Goal: Navigation & Orientation: Find specific page/section

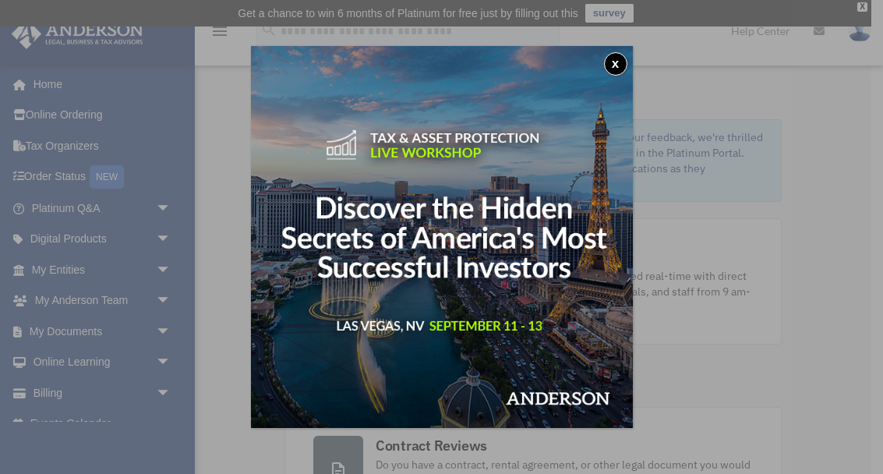
click at [610, 70] on button "x" at bounding box center [615, 63] width 23 height 23
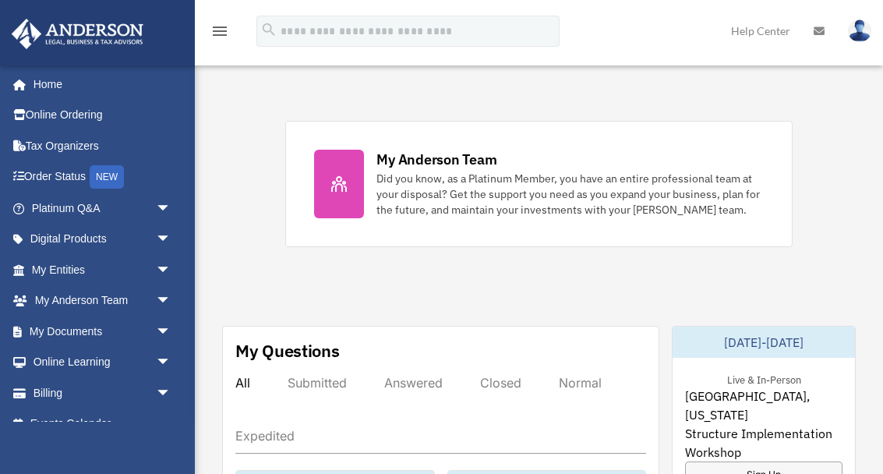
scroll to position [663, 0]
click at [164, 267] on span "arrow_drop_down" at bounding box center [171, 270] width 31 height 32
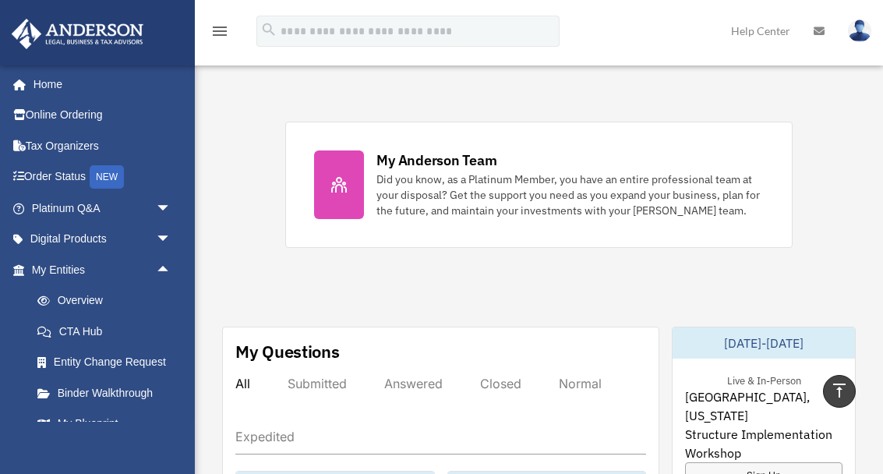
click at [104, 298] on link "Overview" at bounding box center [108, 300] width 173 height 31
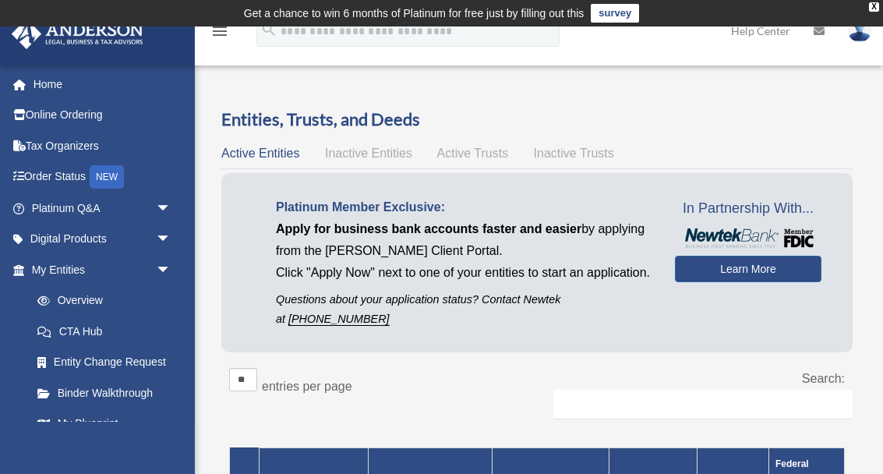
click at [168, 202] on span "arrow_drop_down" at bounding box center [171, 209] width 31 height 32
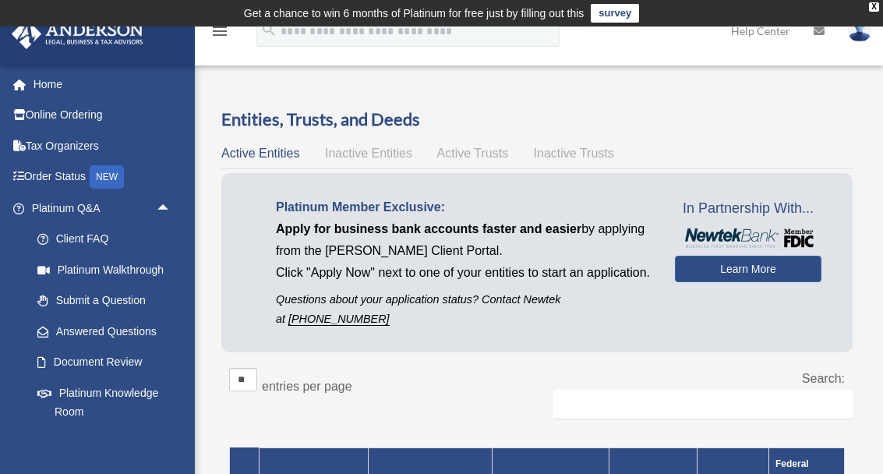
click at [153, 387] on link "Platinum Knowledge Room" at bounding box center [108, 402] width 173 height 50
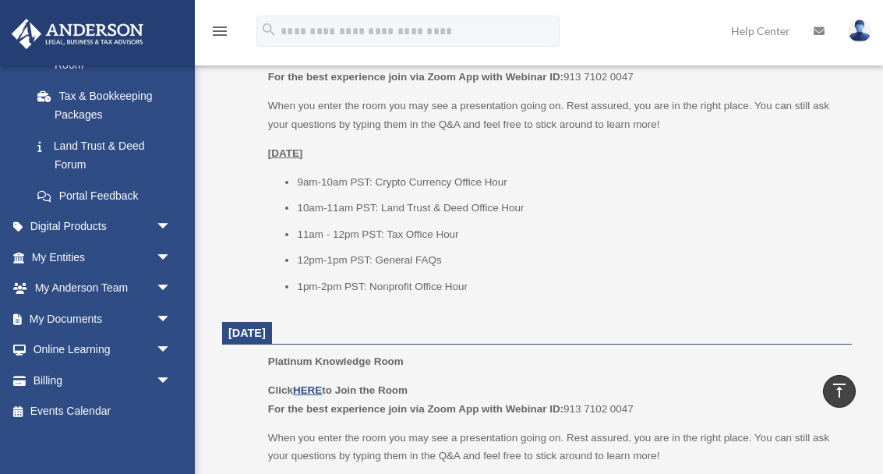
scroll to position [346, 0]
click at [165, 256] on span "arrow_drop_down" at bounding box center [171, 258] width 31 height 32
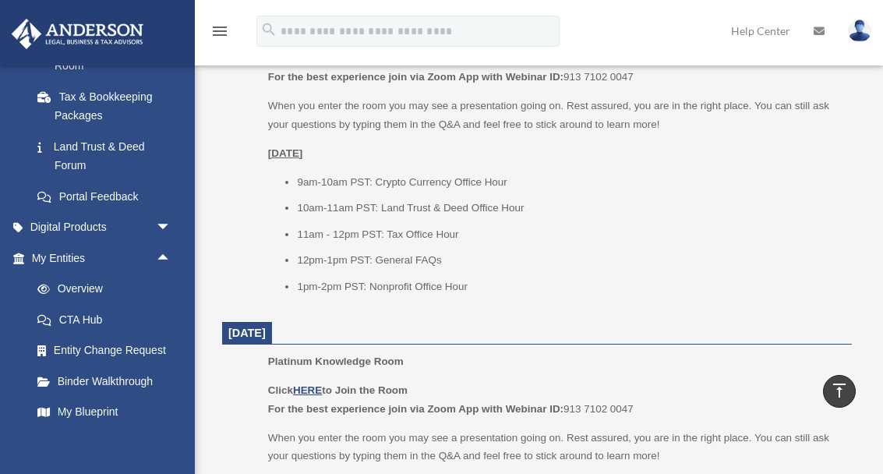
click at [106, 285] on link "Overview" at bounding box center [108, 289] width 173 height 31
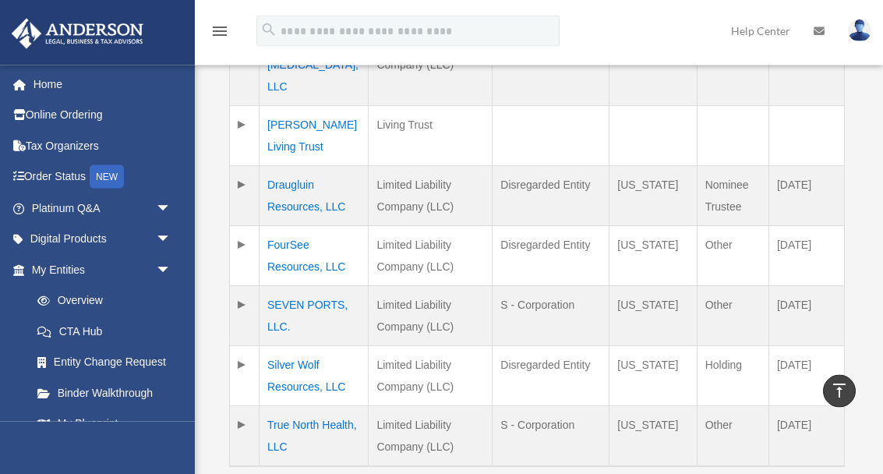
scroll to position [497, 0]
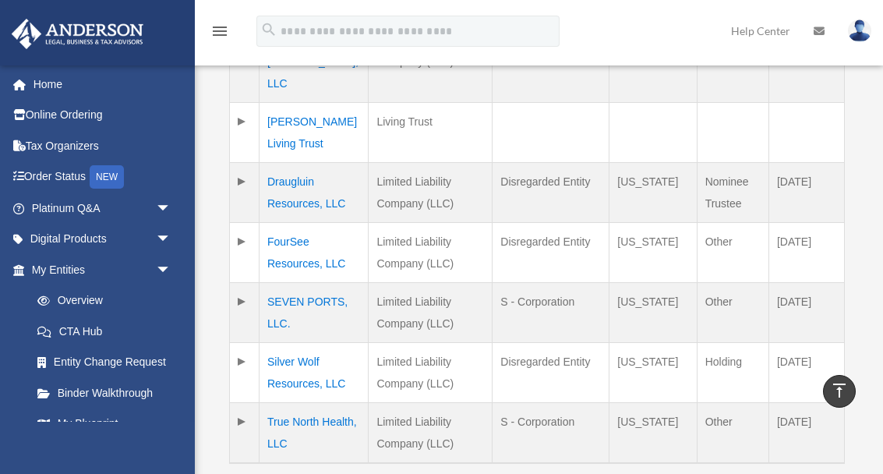
click at [108, 415] on link "My Blueprint" at bounding box center [104, 423] width 165 height 31
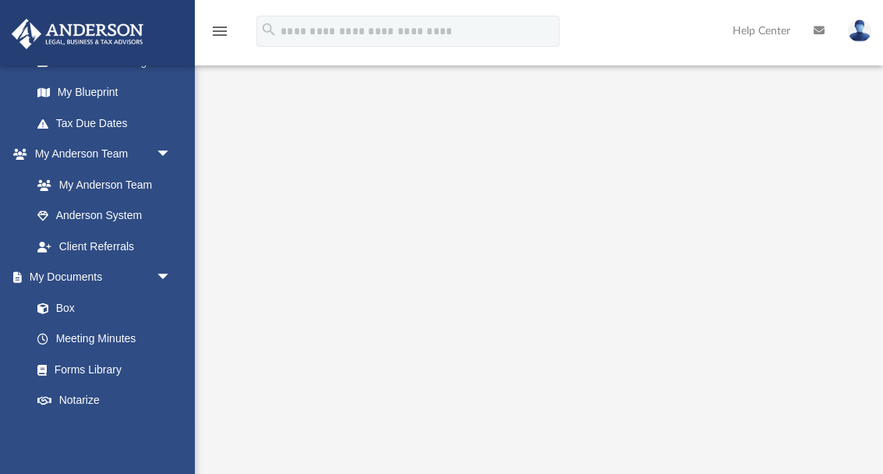
scroll to position [333, 0]
click at [102, 272] on link "My Documents arrow_drop_down" at bounding box center [99, 275] width 176 height 31
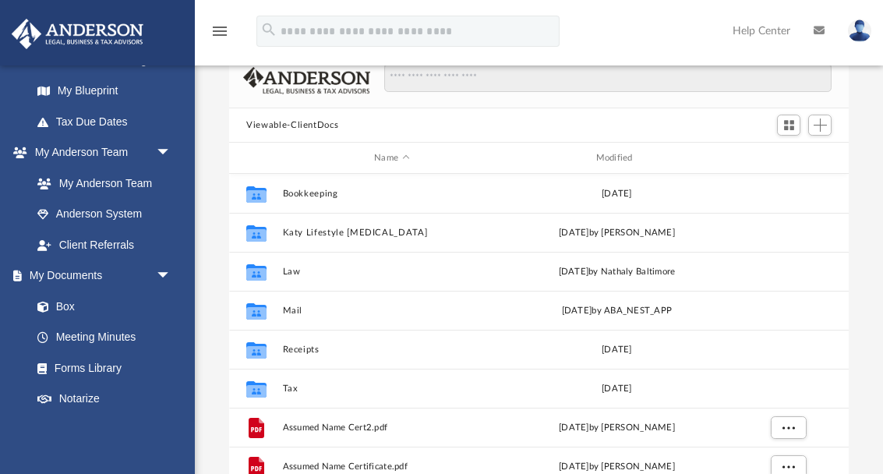
scroll to position [355, 619]
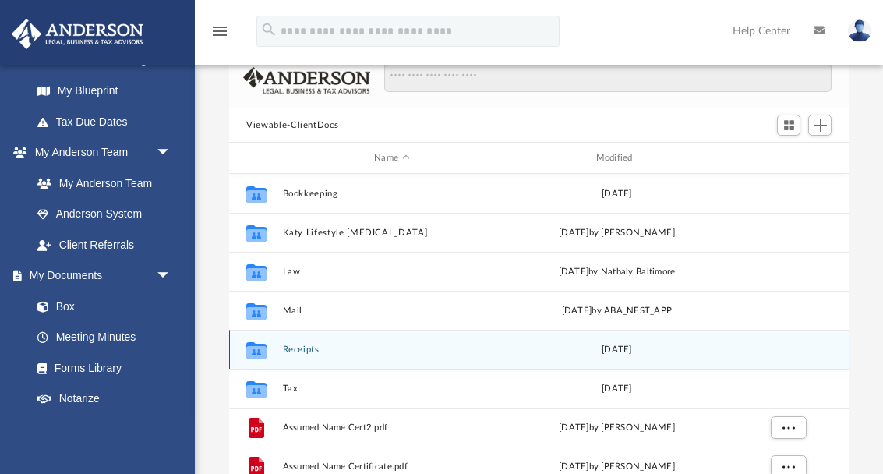
click at [348, 331] on div "Collaborated Folder Receipts Sat Sep 23 2023" at bounding box center [539, 349] width 620 height 39
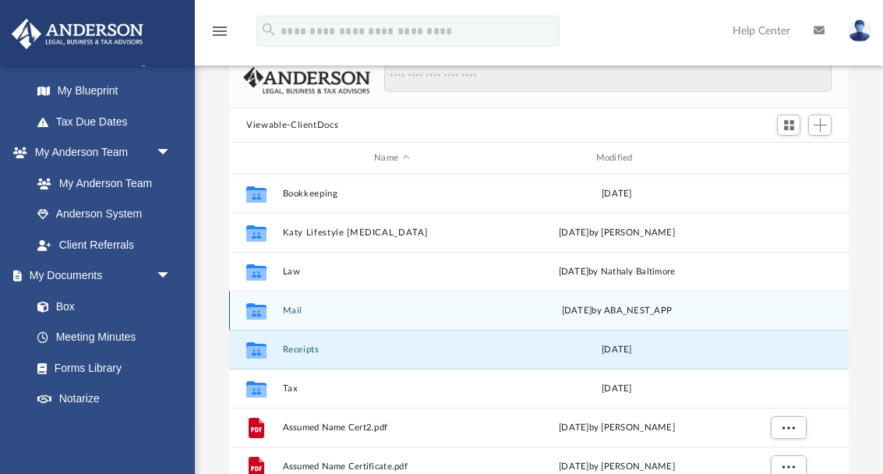
click at [358, 312] on button "Mail" at bounding box center [392, 311] width 218 height 10
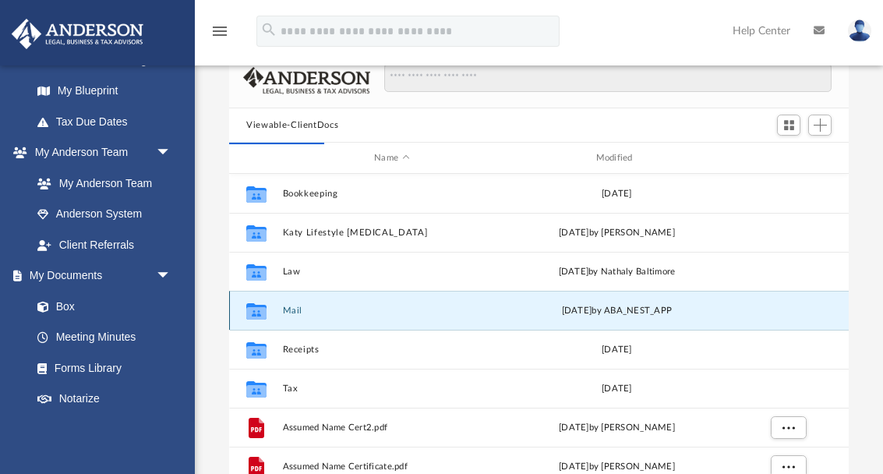
click at [661, 315] on div "Tue Aug 12 2025 by ABA_NEST_APP" at bounding box center [617, 311] width 218 height 14
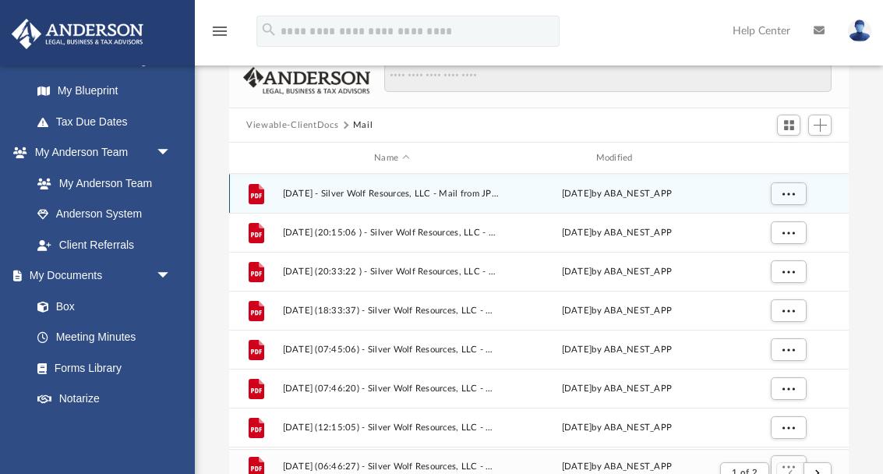
scroll to position [306, 619]
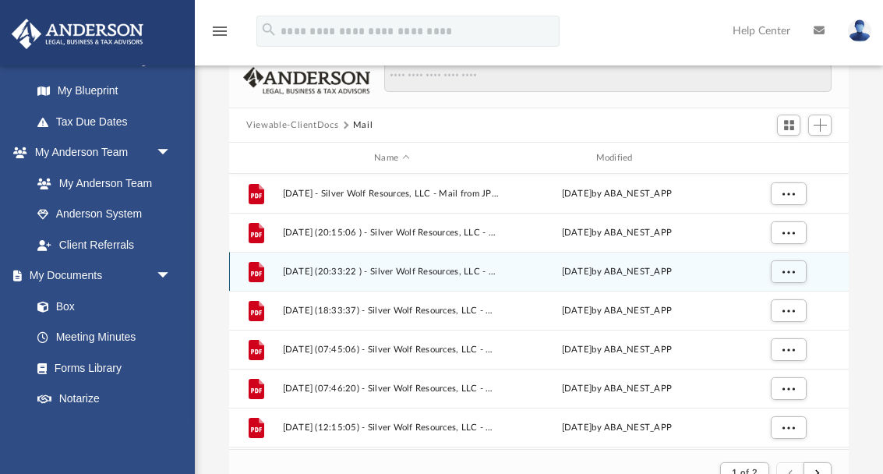
click at [609, 277] on div "Thu May 30 2024 by ABA_NEST_APP" at bounding box center [617, 272] width 218 height 14
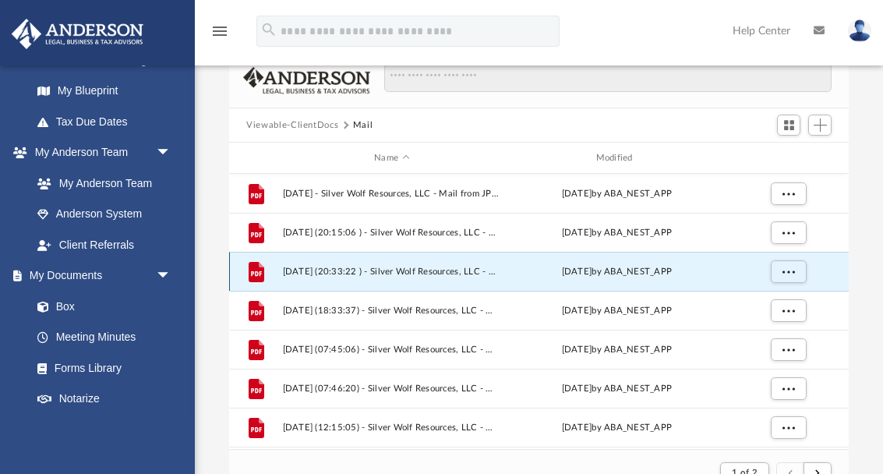
click at [618, 275] on div "Thu May 30 2024 by ABA_NEST_APP" at bounding box center [617, 272] width 218 height 14
click at [127, 329] on link "Meeting Minutes" at bounding box center [104, 337] width 165 height 31
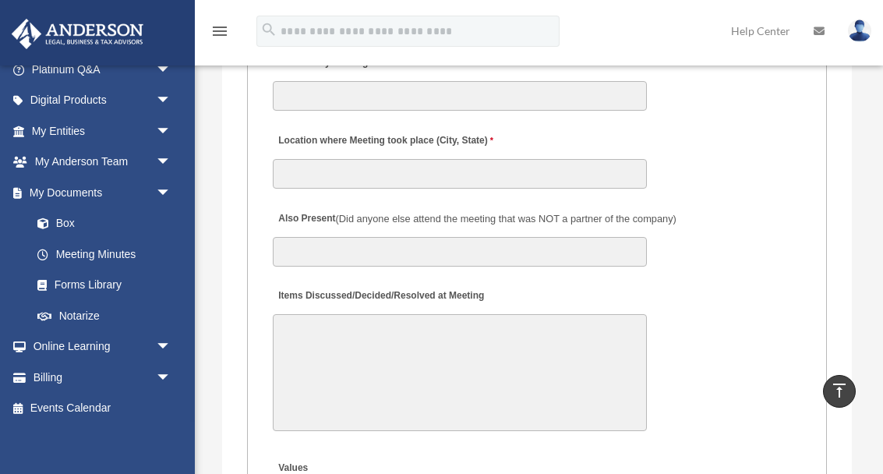
scroll to position [138, 0]
click at [120, 279] on link "Forms Library" at bounding box center [108, 285] width 173 height 31
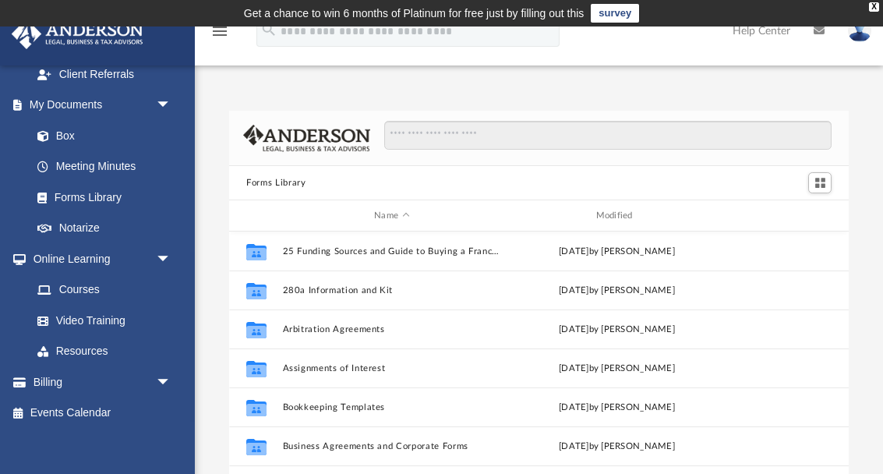
scroll to position [503, 0]
click at [99, 410] on link "Events Calendar" at bounding box center [103, 413] width 184 height 31
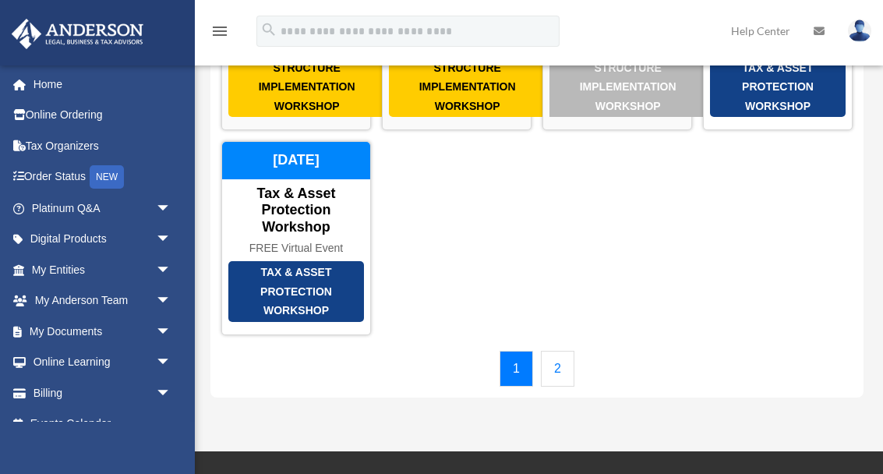
scroll to position [229, 0]
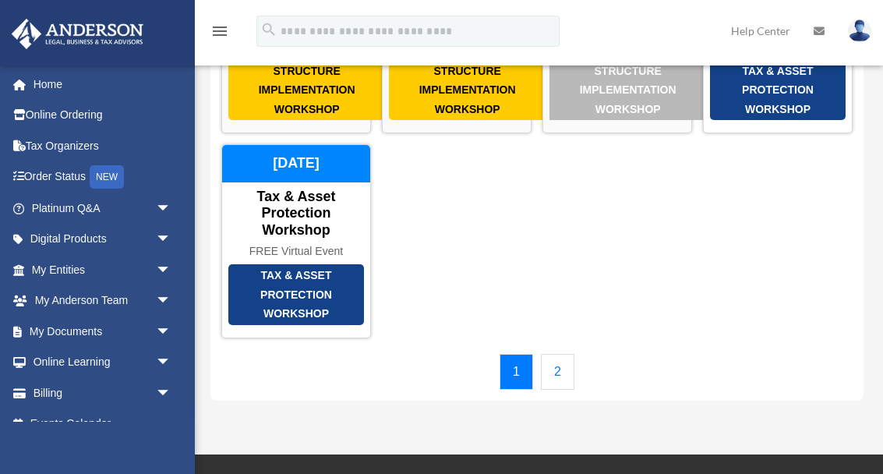
click at [566, 390] on link "2" at bounding box center [558, 372] width 34 height 36
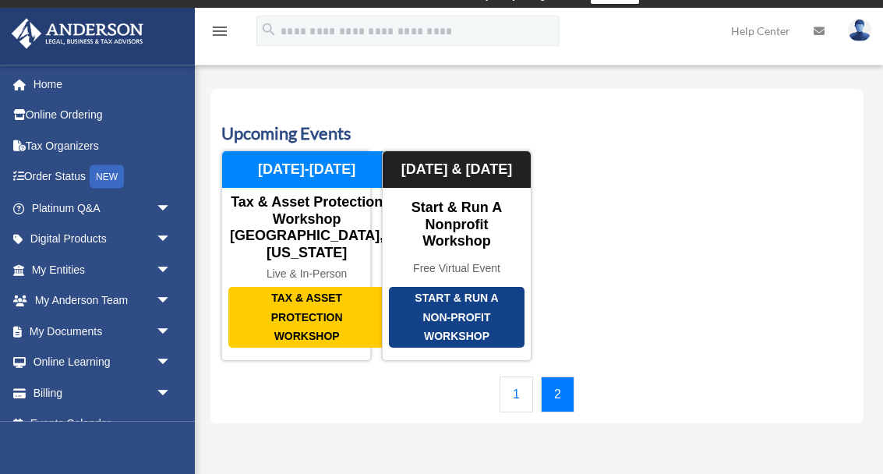
scroll to position [0, 0]
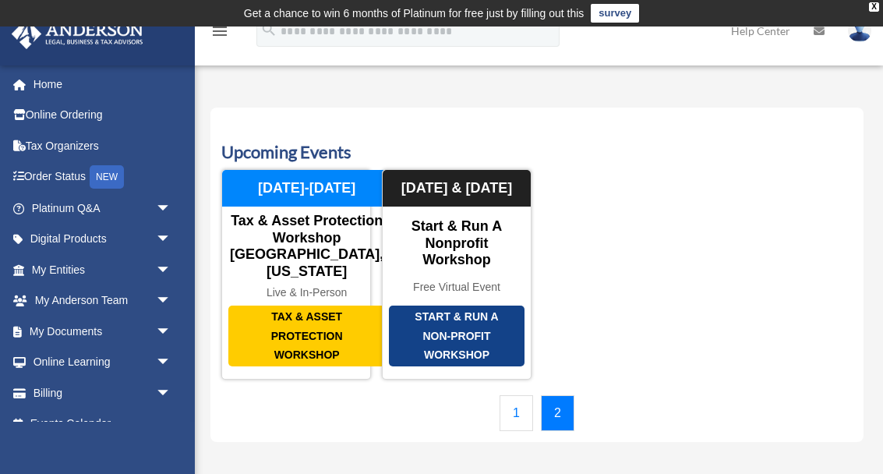
click at [515, 431] on link "1" at bounding box center [517, 413] width 34 height 36
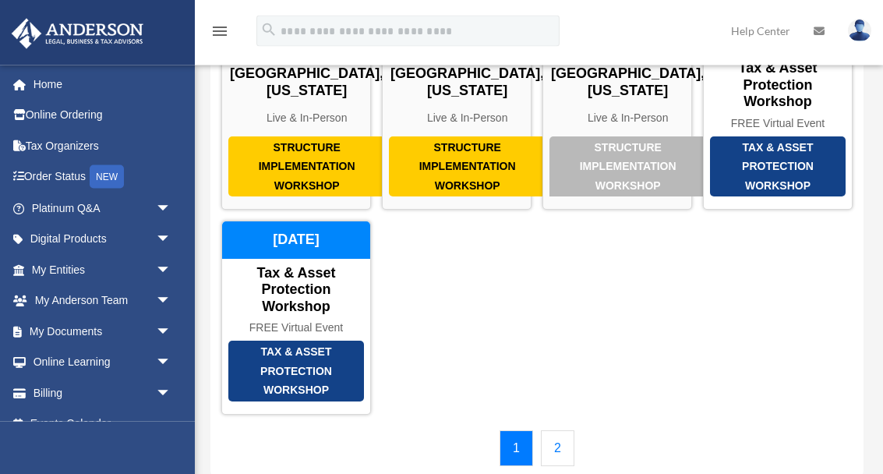
scroll to position [149, 0]
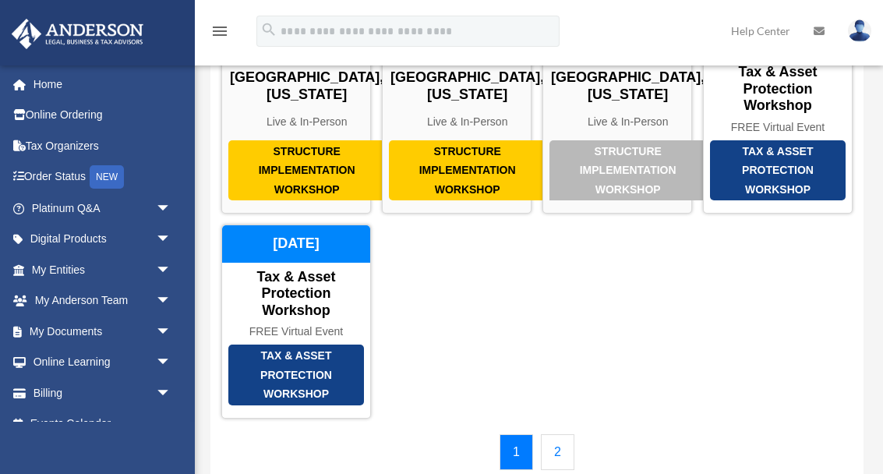
click at [176, 297] on span "arrow_drop_down" at bounding box center [171, 301] width 31 height 32
click at [137, 329] on link "My Anderson Team" at bounding box center [108, 331] width 173 height 31
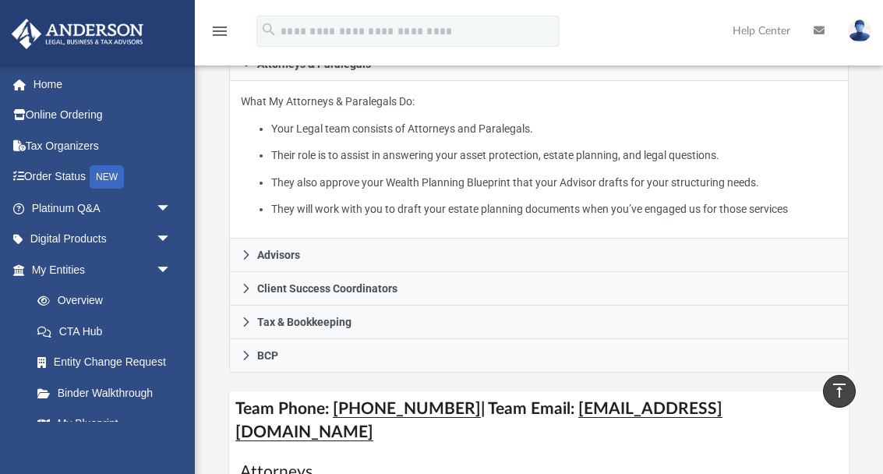
scroll to position [389, 0]
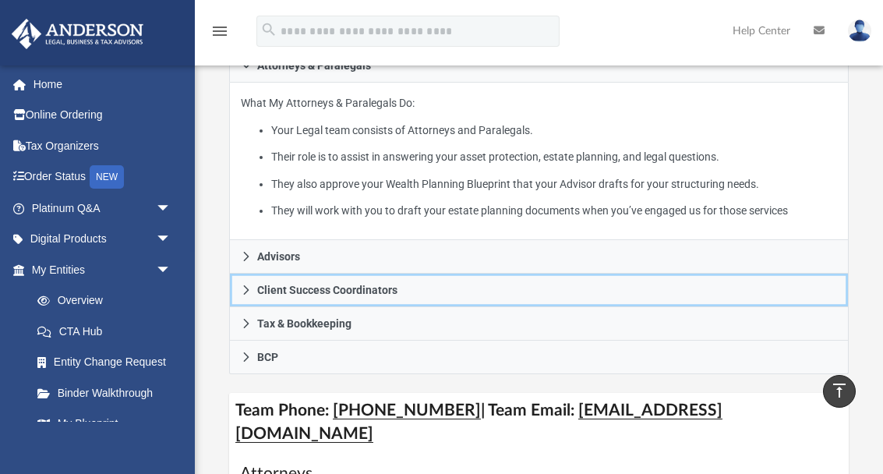
click at [352, 299] on link "Client Success Coordinators" at bounding box center [539, 291] width 620 height 34
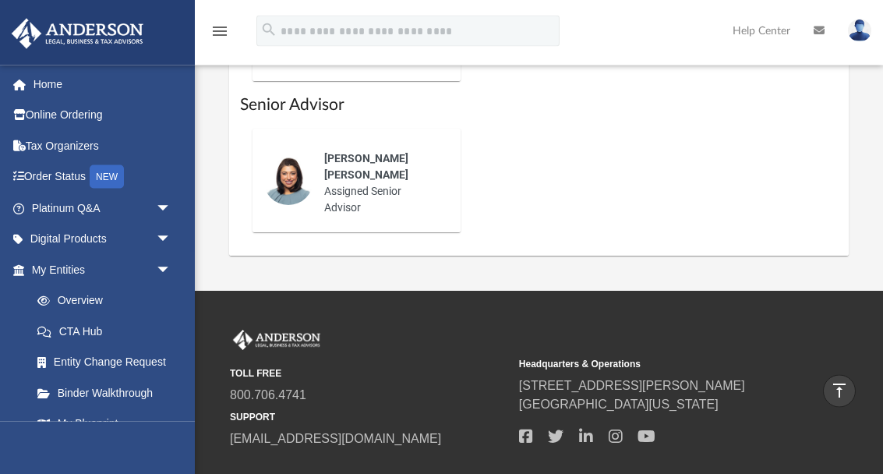
scroll to position [976, 0]
